Goal: Task Accomplishment & Management: Manage account settings

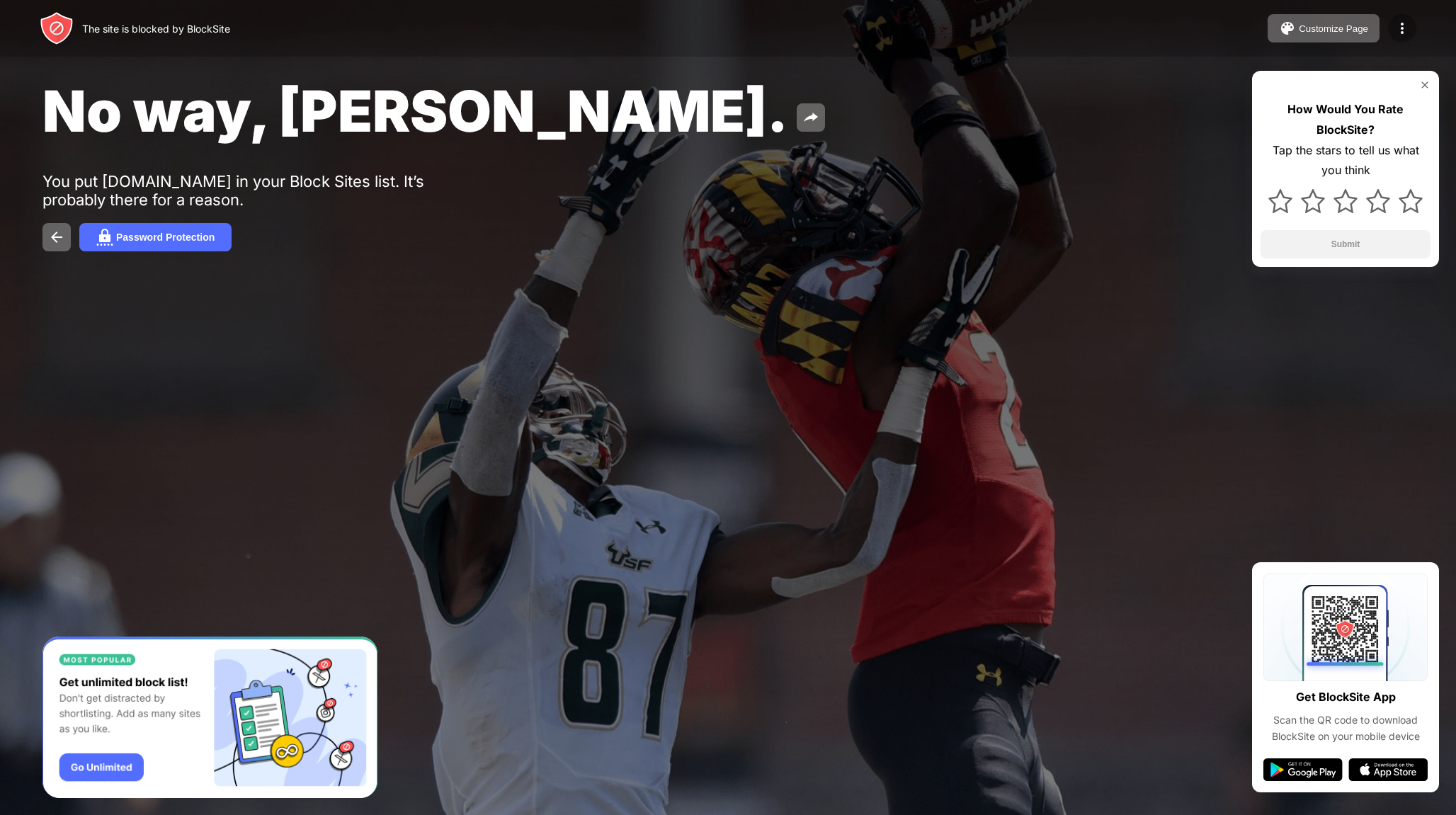
click at [1405, 24] on img at bounding box center [1403, 28] width 17 height 17
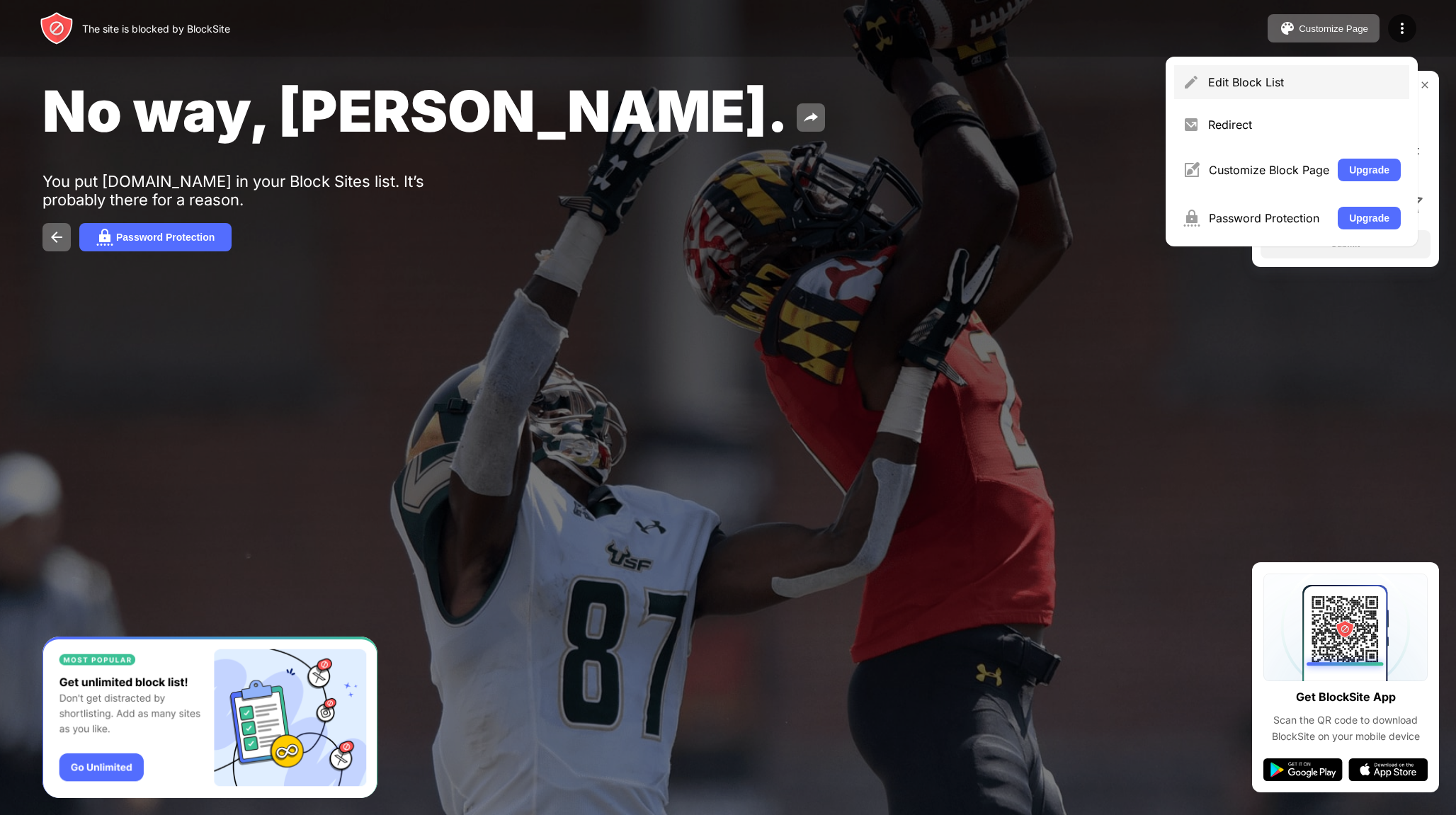
click at [1309, 78] on div "Edit Block List" at bounding box center [1305, 82] width 193 height 15
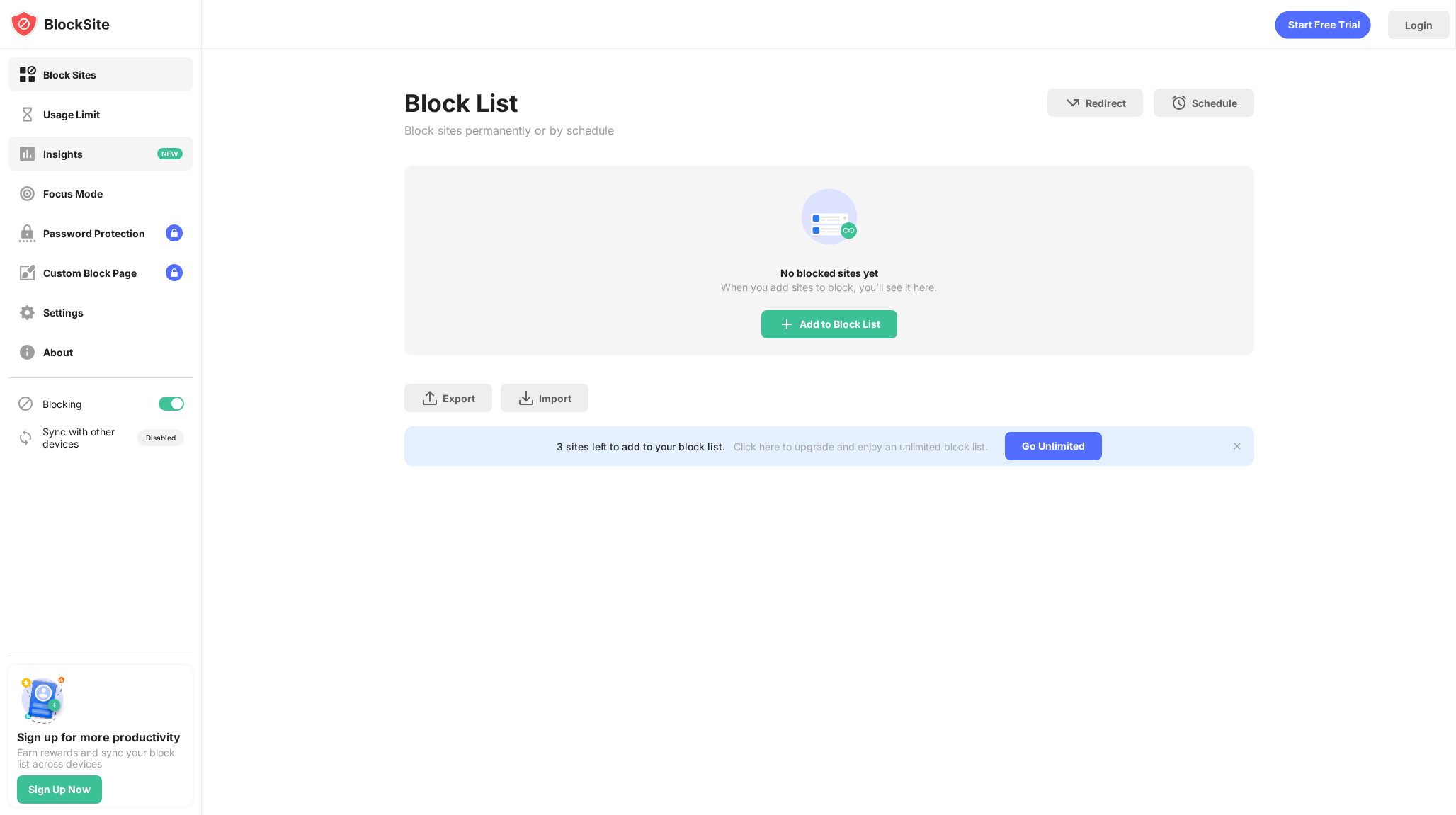
click at [108, 167] on div "Insights" at bounding box center [100, 154] width 184 height 34
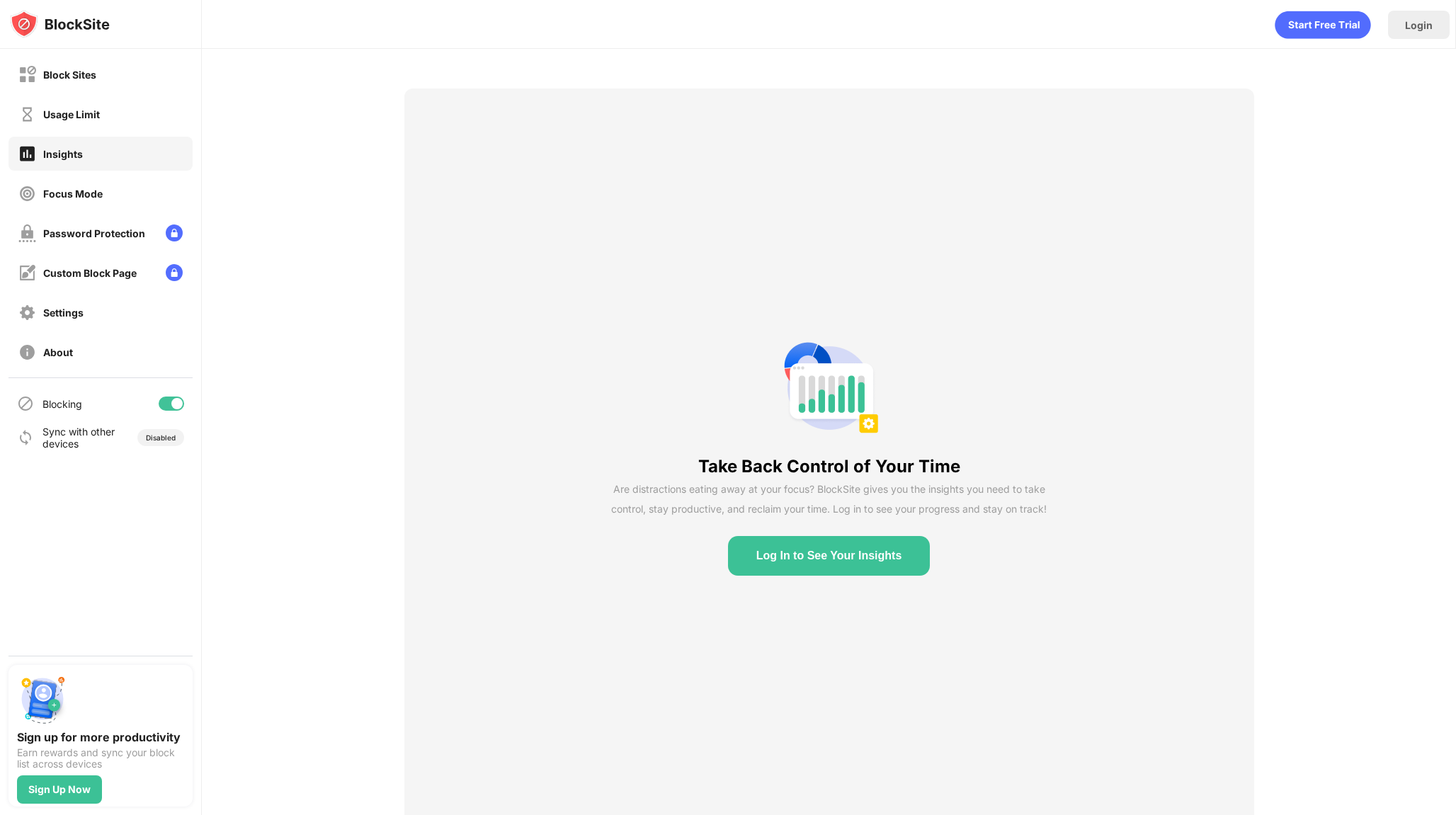
click at [801, 569] on button "Log In to See Your Insights" at bounding box center [829, 556] width 202 height 40
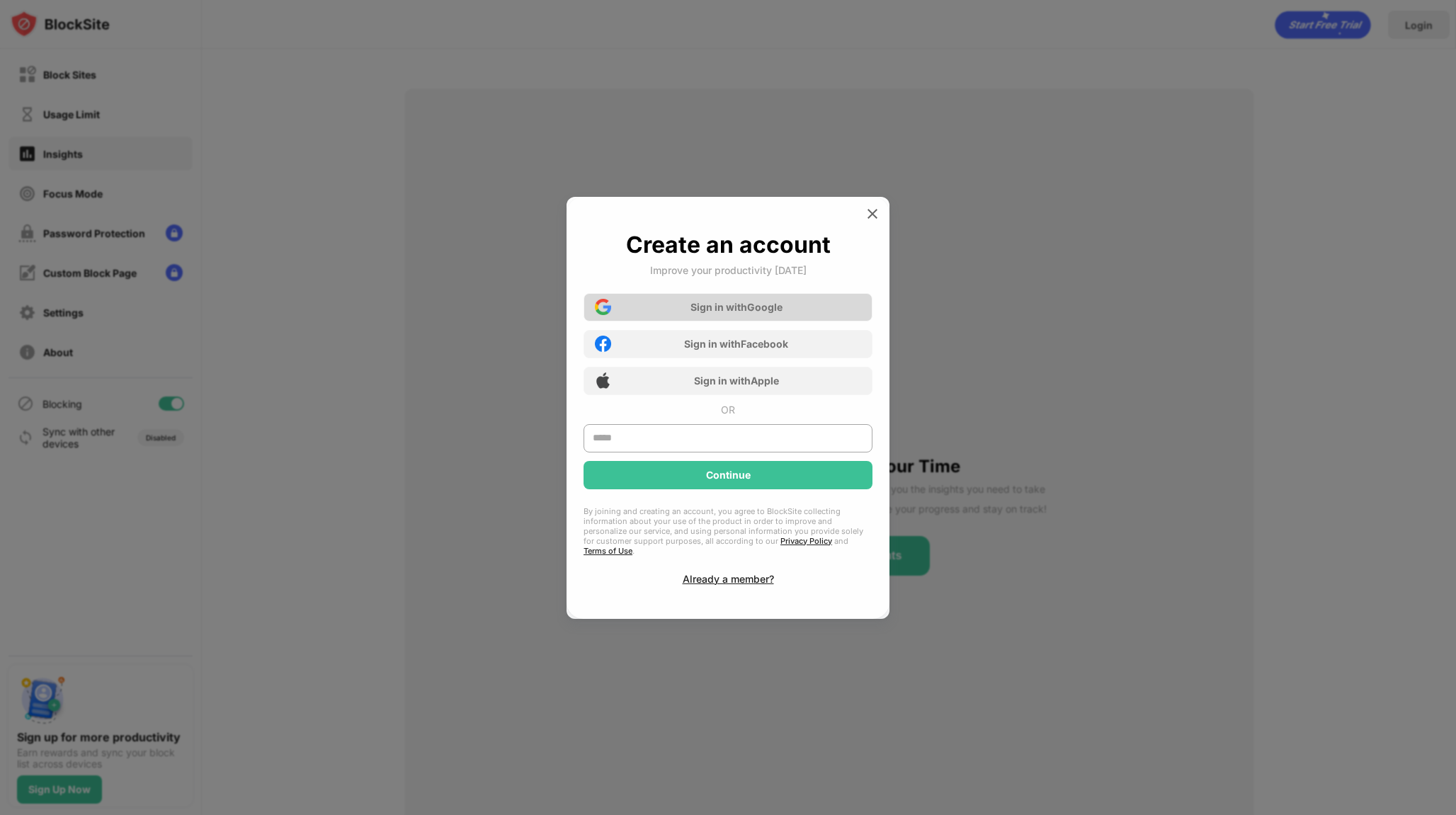
click at [733, 319] on div "Sign in with Google" at bounding box center [728, 307] width 289 height 28
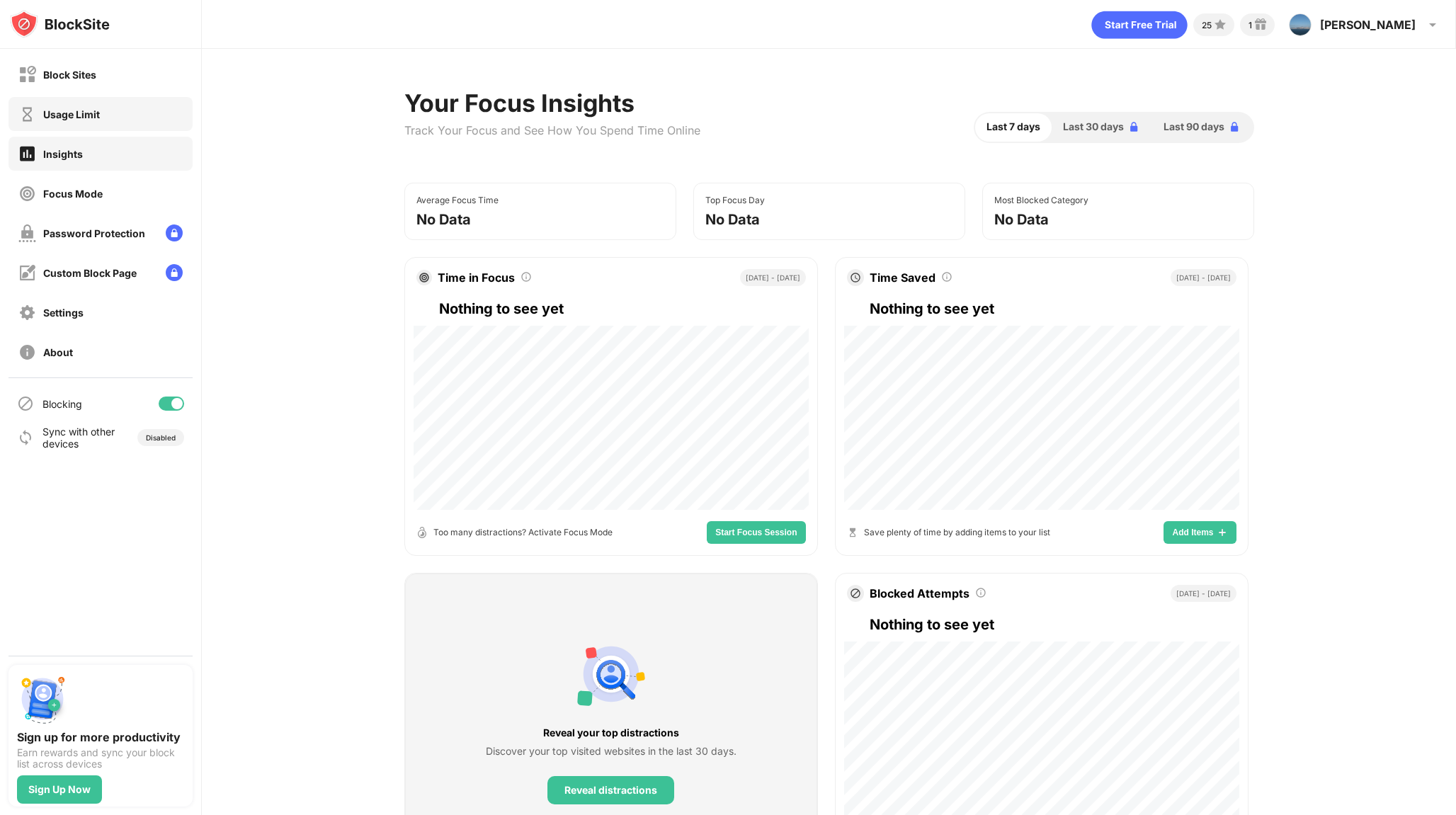
click at [153, 102] on div "Usage Limit" at bounding box center [100, 114] width 184 height 34
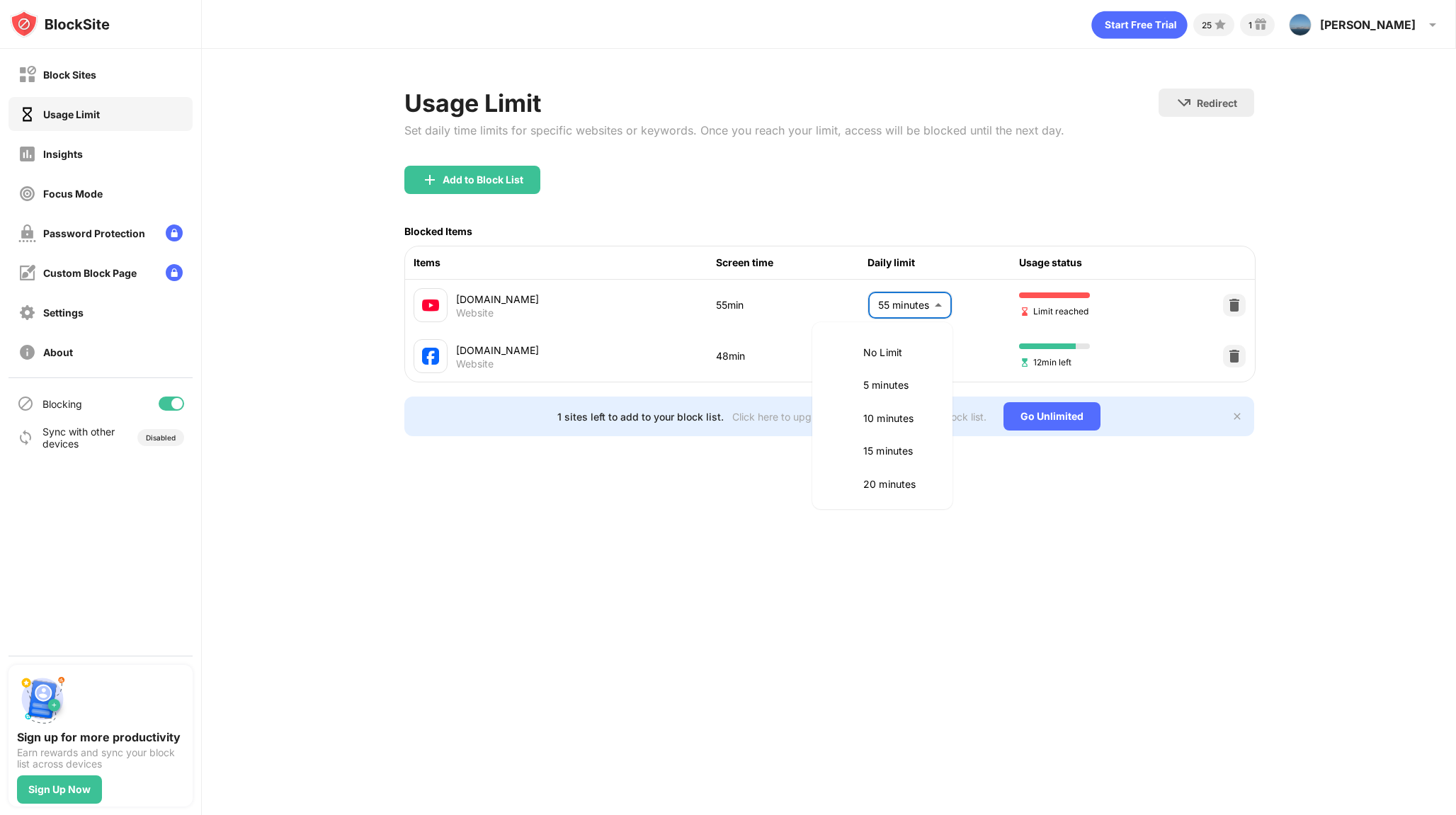
click at [941, 303] on body "Block Sites Usage Limit Insights Focus Mode Password Protection Custom Block Pa…" at bounding box center [728, 407] width 1456 height 815
click at [901, 477] on p "1.5 hours" at bounding box center [899, 481] width 73 height 15
type input "**"
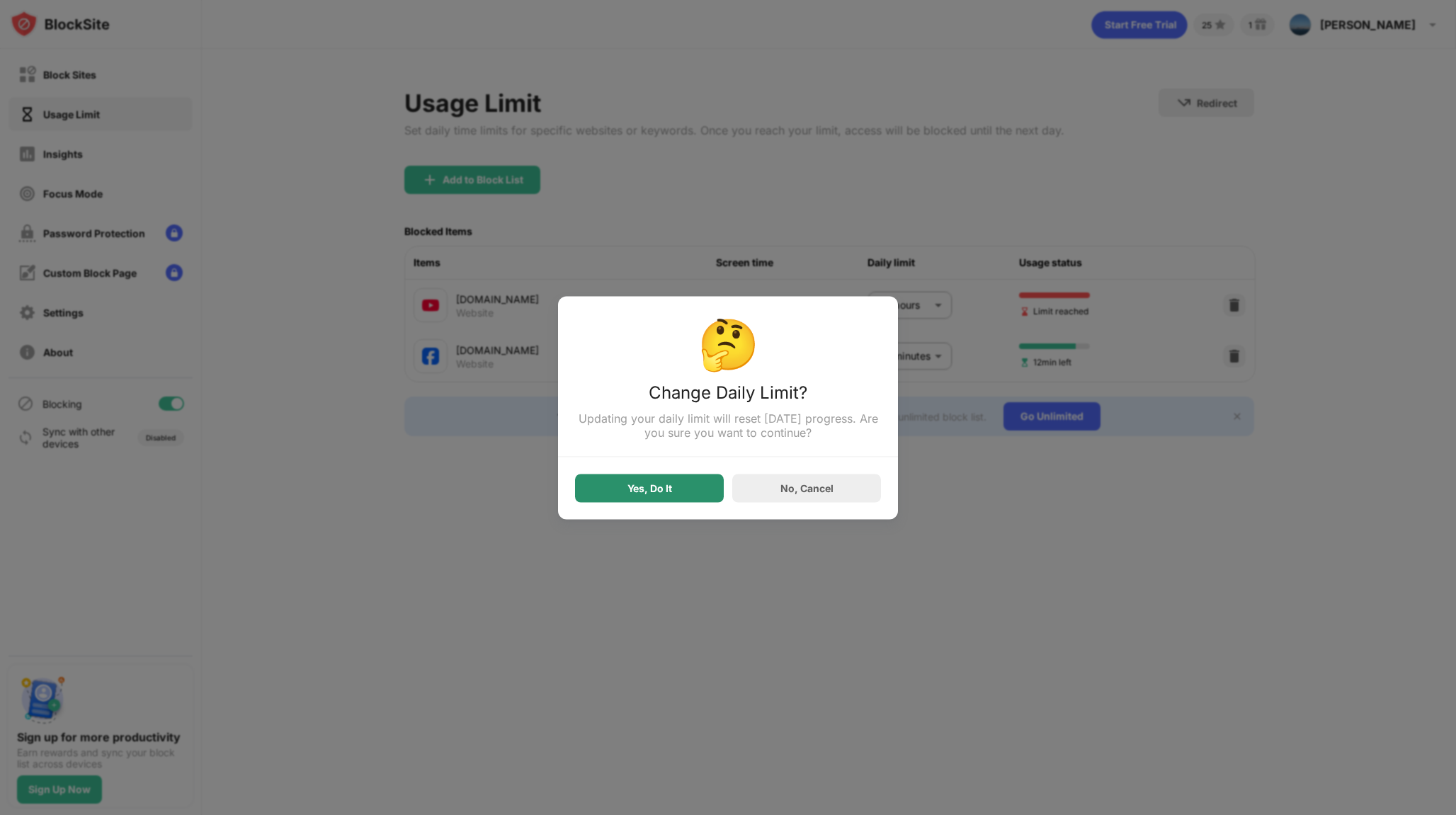
click at [700, 493] on div "Yes, Do It" at bounding box center [649, 487] width 149 height 28
